Goal: Task Accomplishment & Management: Complete application form

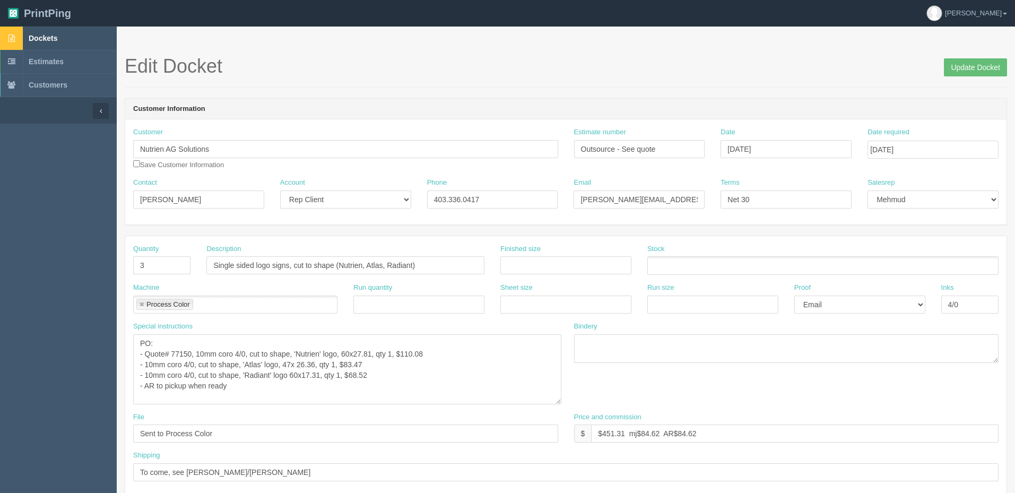
click at [81, 36] on link "Dockets" at bounding box center [58, 38] width 117 height 23
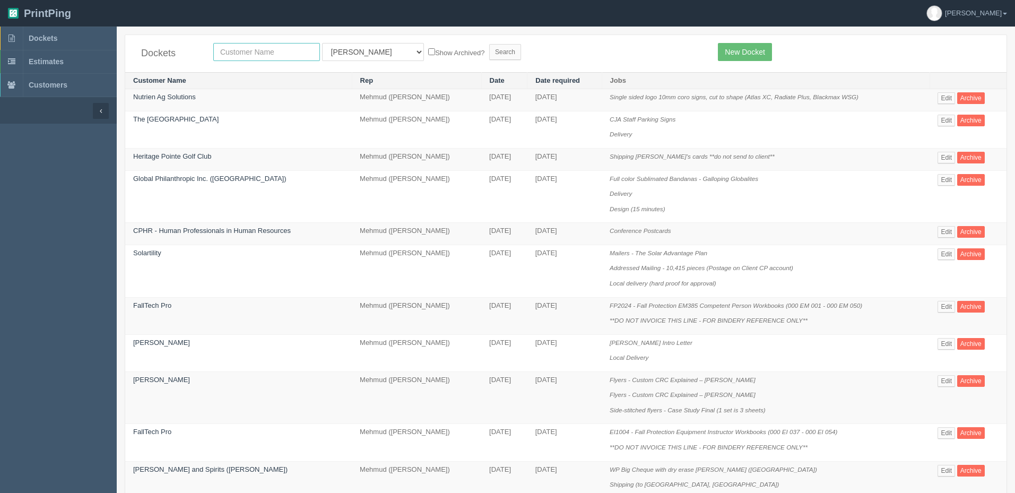
click at [240, 58] on input "text" at bounding box center [266, 52] width 107 height 18
type input "paradise"
click at [489, 44] on input "Search" at bounding box center [505, 52] width 32 height 16
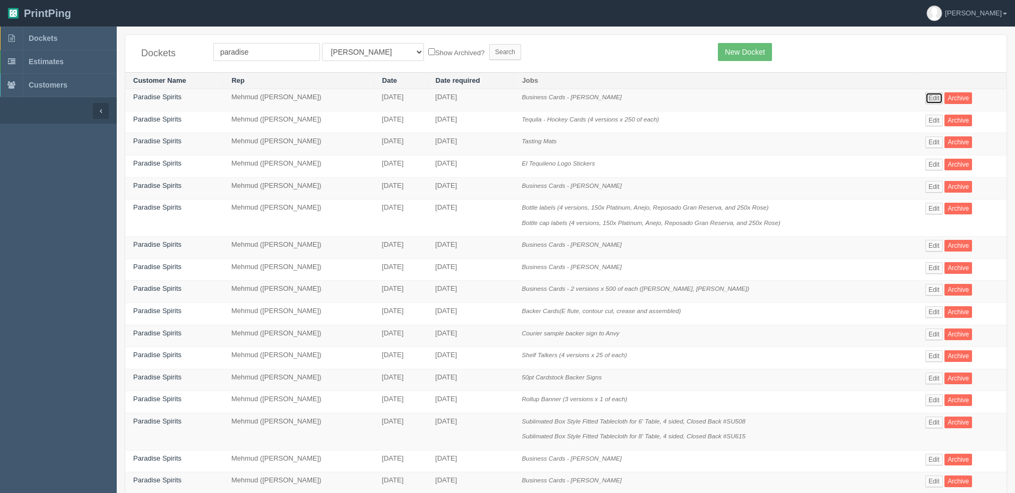
click at [934, 96] on link "Edit" at bounding box center [934, 98] width 18 height 12
click at [153, 98] on link "Paradise Spirits" at bounding box center [157, 97] width 48 height 8
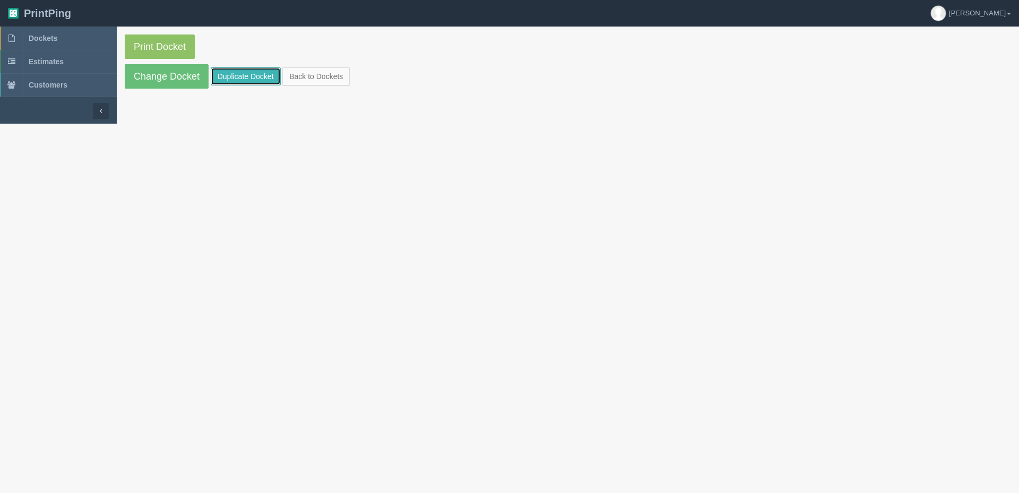
click at [230, 77] on link "Duplicate Docket" at bounding box center [246, 76] width 70 height 18
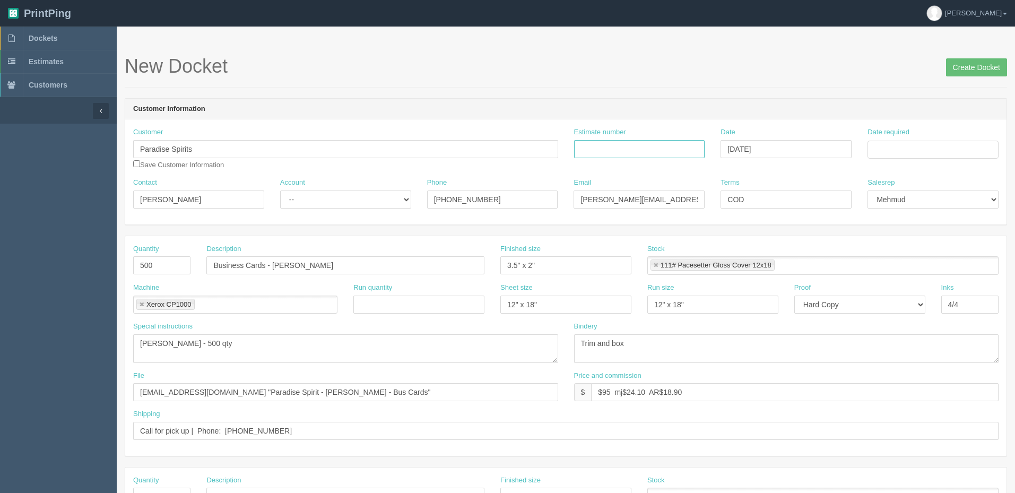
click at [654, 149] on input "Estimate number" at bounding box center [639, 149] width 131 height 18
type input "082282"
type input "September 4, 2025"
click at [914, 218] on td "10" at bounding box center [920, 220] width 15 height 15
click at [905, 221] on td "9" at bounding box center [906, 220] width 13 height 15
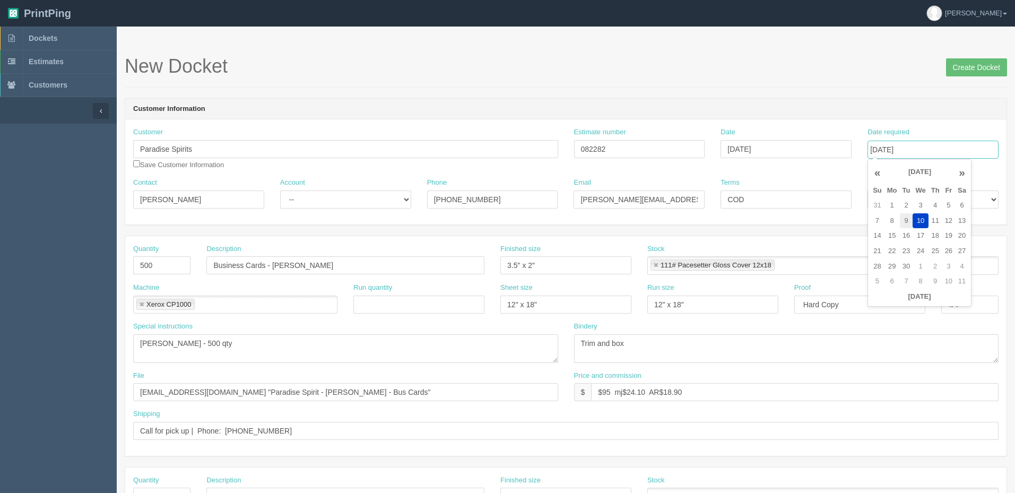
type input "September 9, 2025"
click at [521, 92] on form "New Docket Create Docket Customer Information Customer Paradise Spirits Save Cu…" at bounding box center [566, 502] width 882 height 892
drag, startPoint x: 333, startPoint y: 197, endPoint x: 326, endPoint y: 206, distance: 11.3
click at [332, 197] on select "-- Existing Client Allrush Client Rep Client" at bounding box center [345, 199] width 131 height 18
select select "Rep Client"
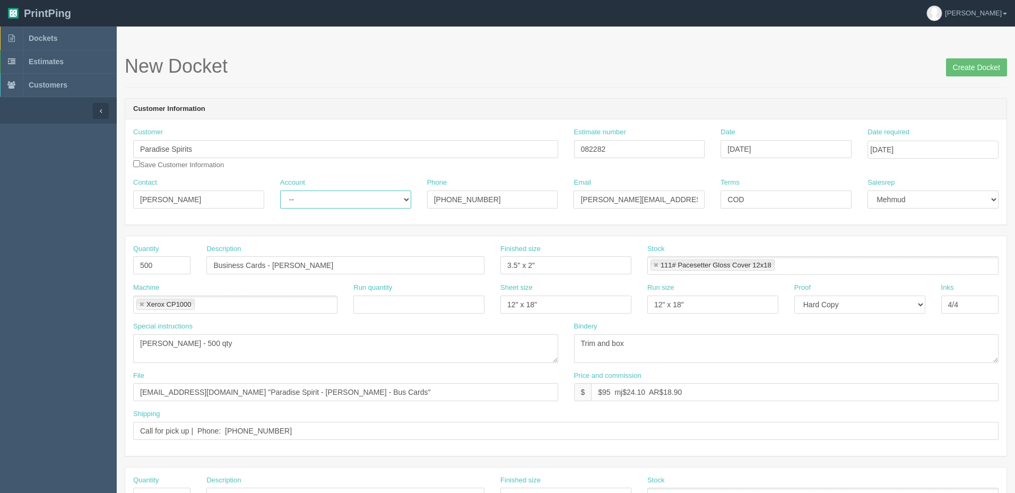
click at [280, 190] on select "-- Existing Client Allrush Client Rep Client" at bounding box center [345, 199] width 131 height 18
drag, startPoint x: 272, startPoint y: 266, endPoint x: 346, endPoint y: 273, distance: 74.7
click at [404, 256] on input "Business Cards - Paula Panzalian" at bounding box center [345, 265] width 278 height 18
paste input "Katherine McKim"
type input "Business Cards - [PERSON_NAME]"
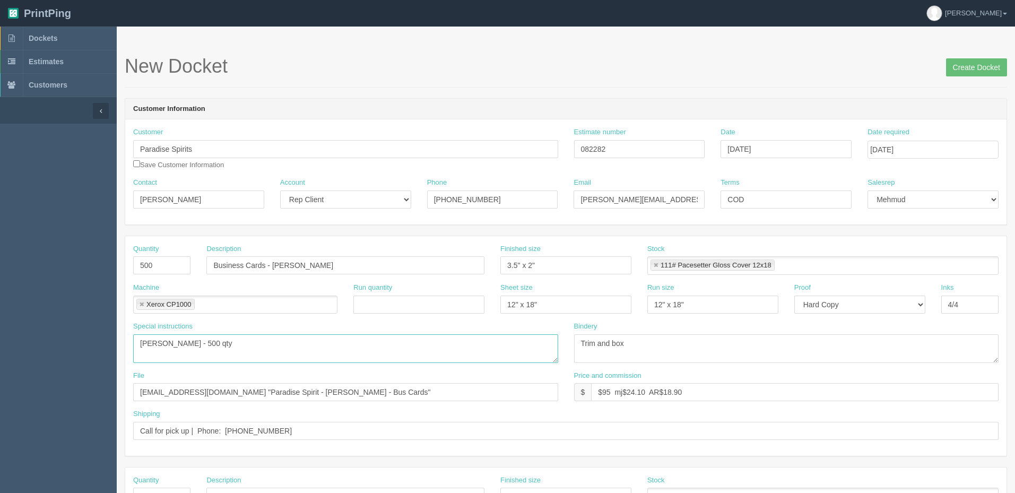
drag, startPoint x: 181, startPoint y: 345, endPoint x: 62, endPoint y: 348, distance: 120.0
click at [63, 348] on section "Dockets Estimates Customers" at bounding box center [507, 495] width 1015 height 937
paste textarea "Katherine McKim"
type textarea "Katherine McKim - 500 qty"
drag, startPoint x: 307, startPoint y: 392, endPoint x: 280, endPoint y: 396, distance: 28.0
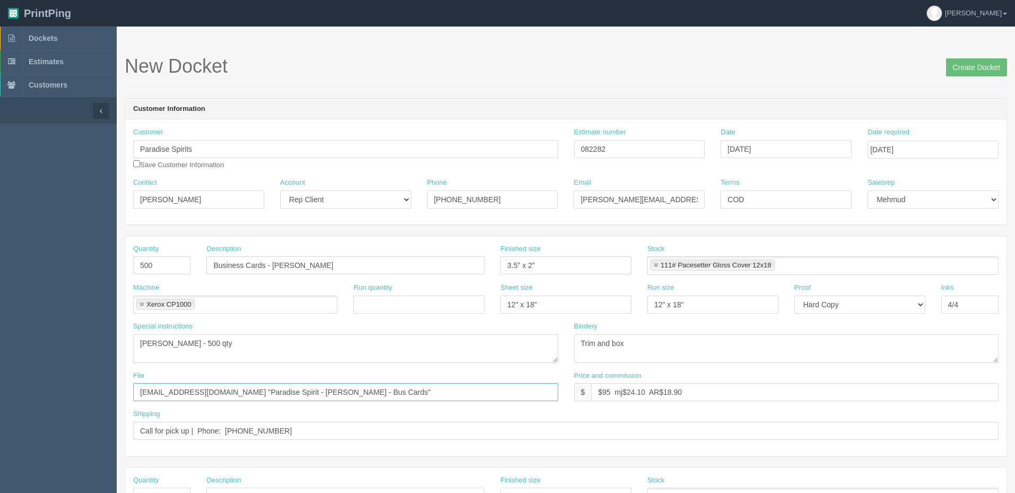
click at [257, 394] on input "files@allrush.ca "Paradise Spirit - Paula Panzalian - Bus Cards"" at bounding box center [345, 392] width 425 height 18
paste input "Katherine McKim"
drag, startPoint x: 354, startPoint y: 389, endPoint x: 206, endPoint y: 388, distance: 148.6
click at [200, 391] on input "files@allrush.ca "Paradise Spirit - Katherine McKim - Bus Cards"" at bounding box center [345, 392] width 425 height 18
paste input "Katherine McKim"
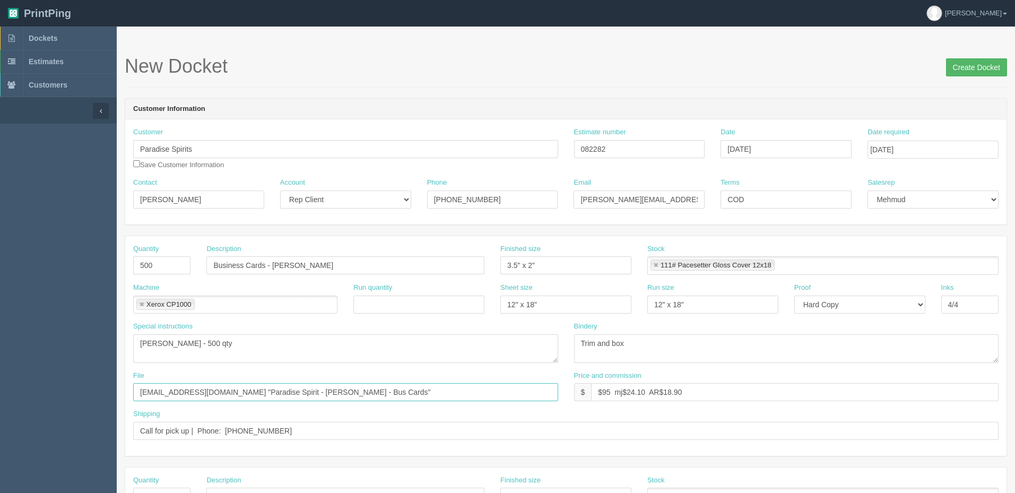
type input "files@allrush.ca "Paradise Spirit - Katherine McKim - Bus Cards""
click at [957, 63] on input "Create Docket" at bounding box center [976, 67] width 61 height 18
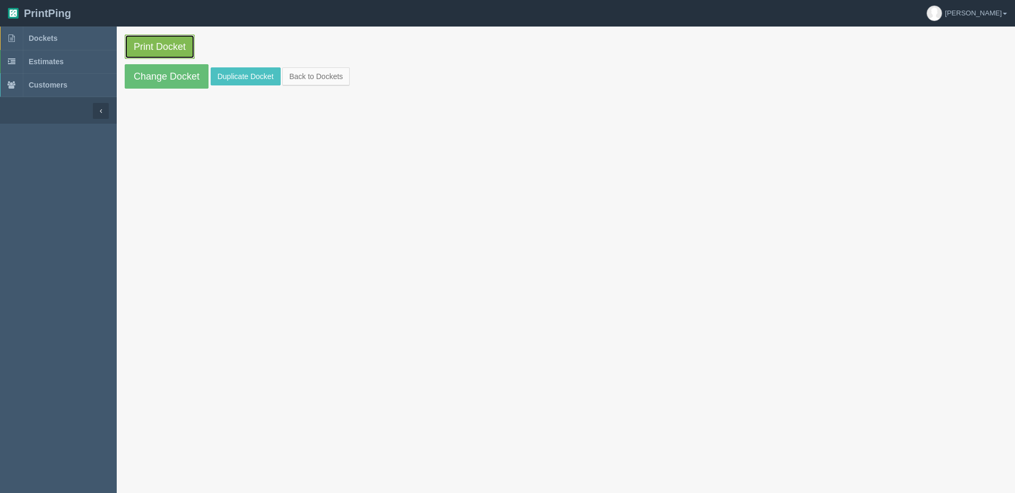
click at [150, 47] on link "Print Docket" at bounding box center [160, 46] width 70 height 24
click at [68, 40] on link "Dockets" at bounding box center [58, 38] width 117 height 23
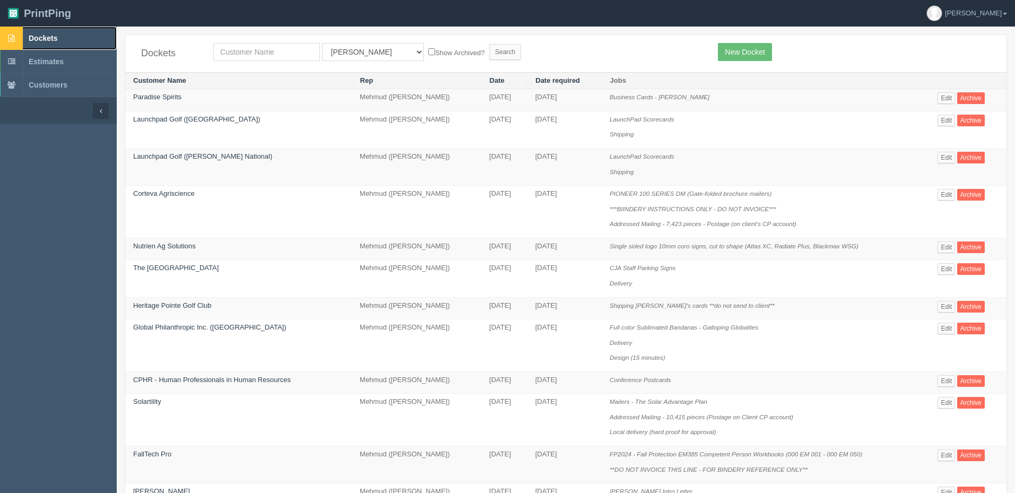
click at [71, 41] on link "Dockets" at bounding box center [58, 38] width 117 height 23
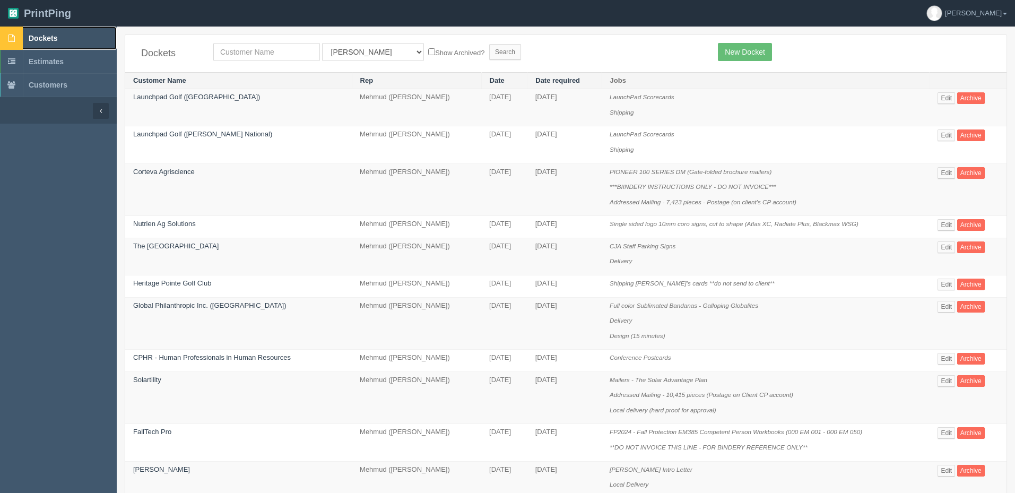
click at [57, 39] on span "Dockets" at bounding box center [43, 38] width 29 height 8
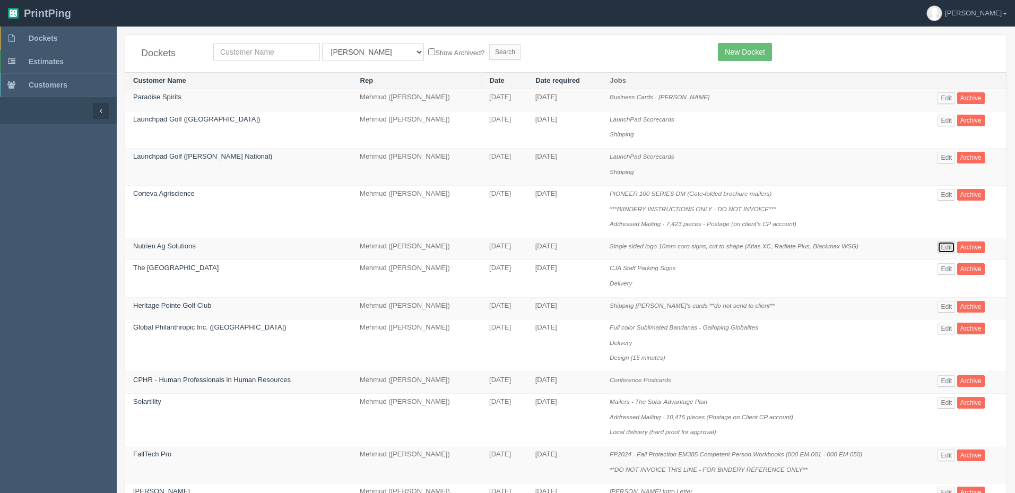
click at [945, 248] on link "Edit" at bounding box center [947, 247] width 18 height 12
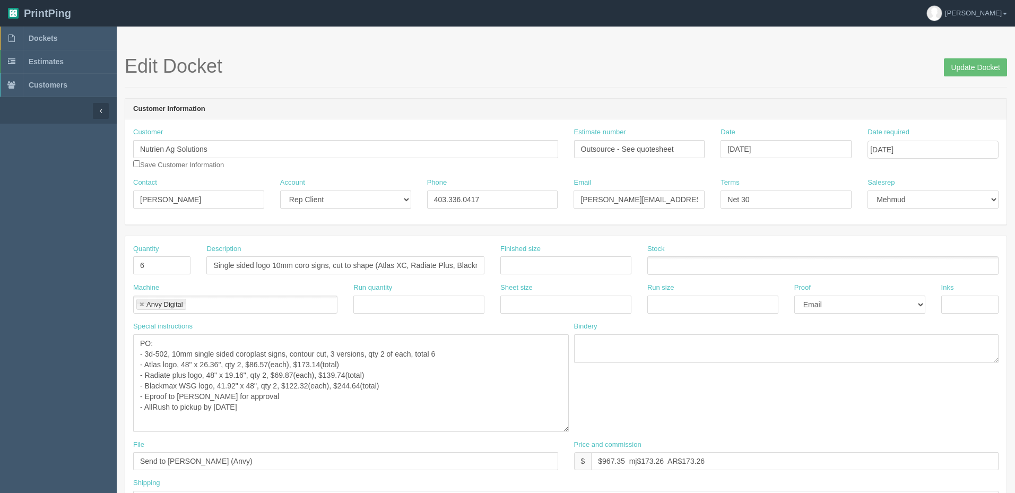
drag, startPoint x: 556, startPoint y: 359, endPoint x: 566, endPoint y: 428, distance: 69.8
click at [566, 428] on textarea "PO: - 3d-502, 10mm single sided coroplast signs, contour cut, 3 versions, qty 2…" at bounding box center [351, 383] width 436 height 98
click at [976, 63] on input "Update Docket" at bounding box center [975, 67] width 63 height 18
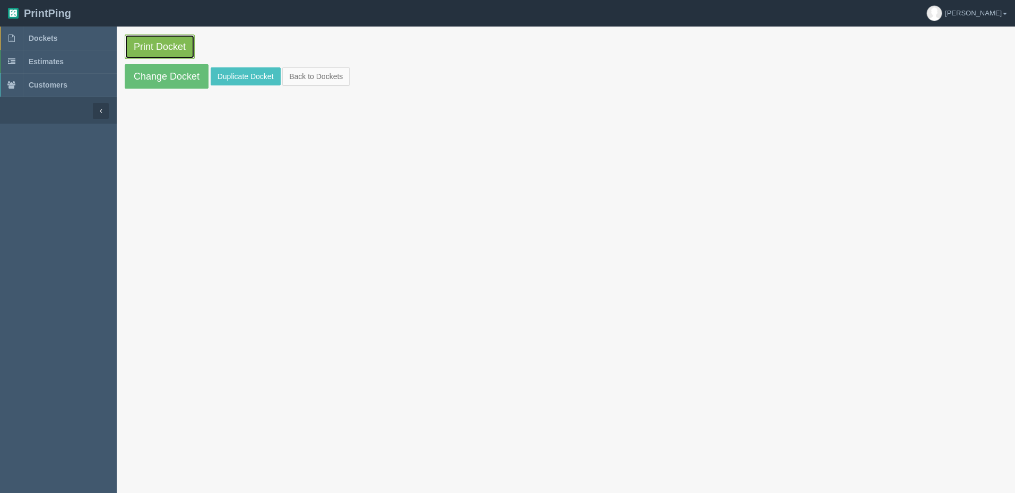
click at [184, 47] on link "Print Docket" at bounding box center [160, 46] width 70 height 24
click at [74, 36] on link "Dockets" at bounding box center [58, 38] width 117 height 23
